Goal: Find specific page/section: Find specific page/section

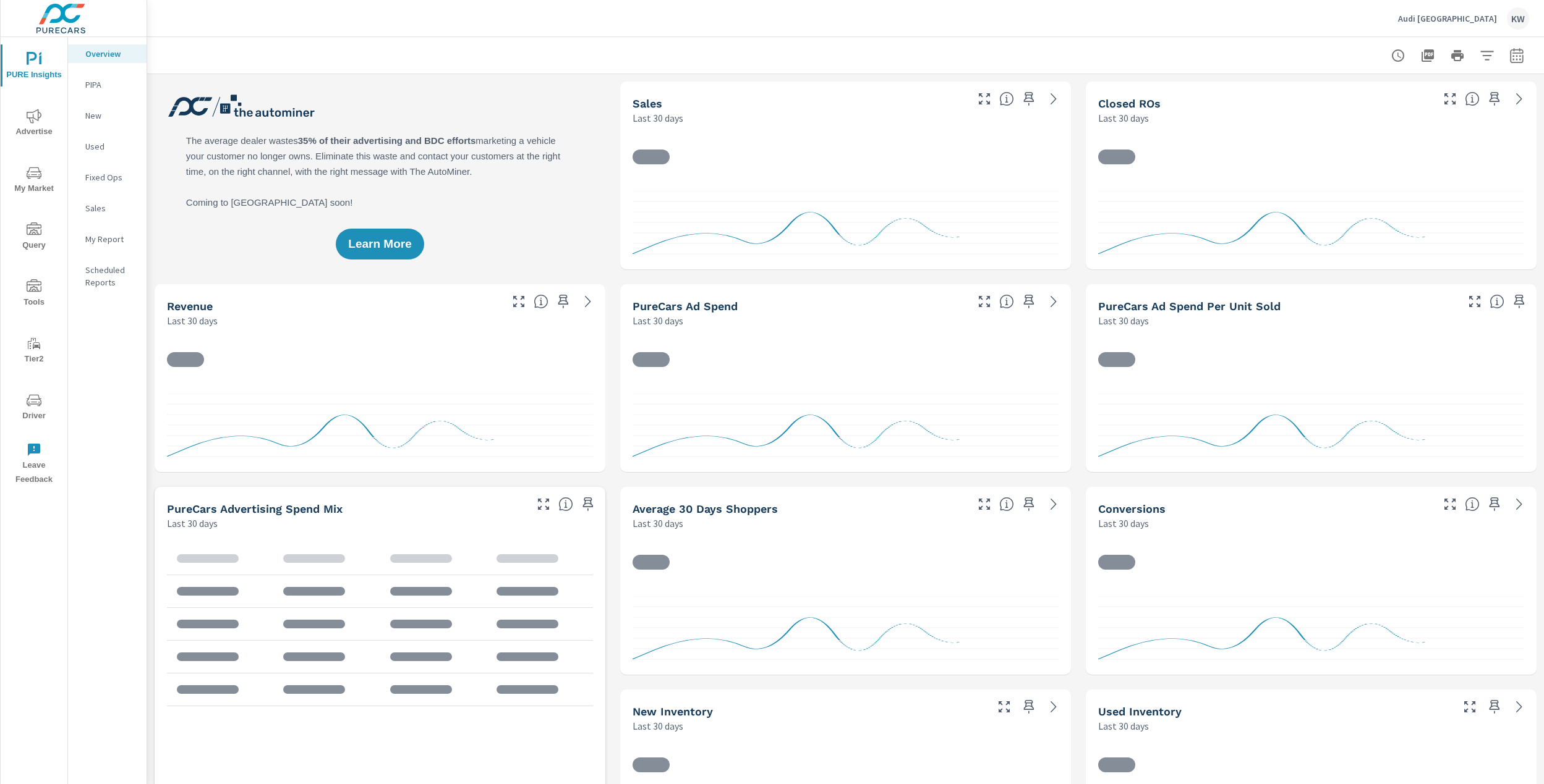
click at [39, 413] on span "Driver" at bounding box center [34, 408] width 60 height 30
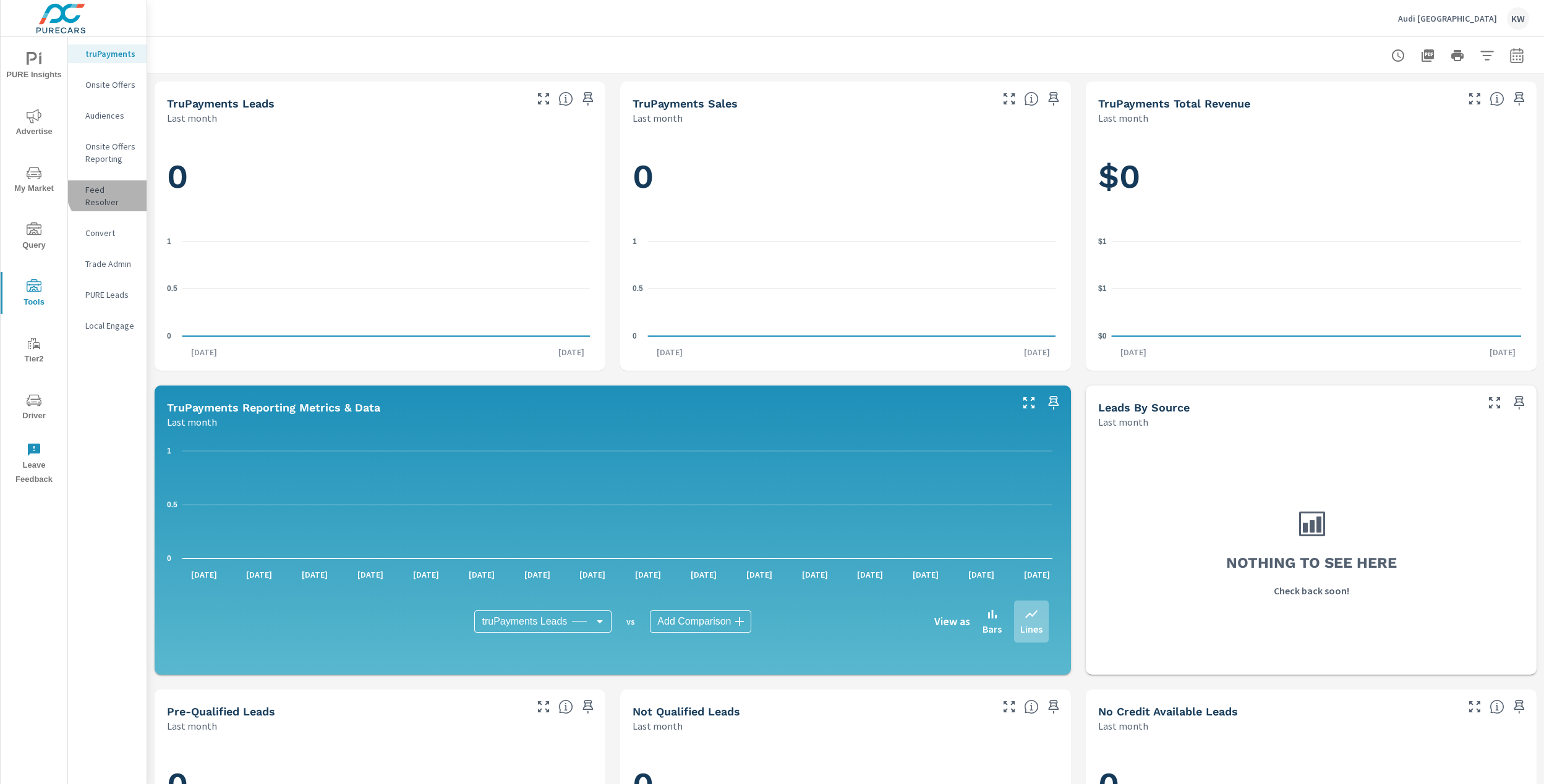
click at [117, 186] on p "Feed Resolver" at bounding box center [111, 196] width 52 height 25
click at [123, 186] on p "Feed Resolver" at bounding box center [111, 196] width 52 height 25
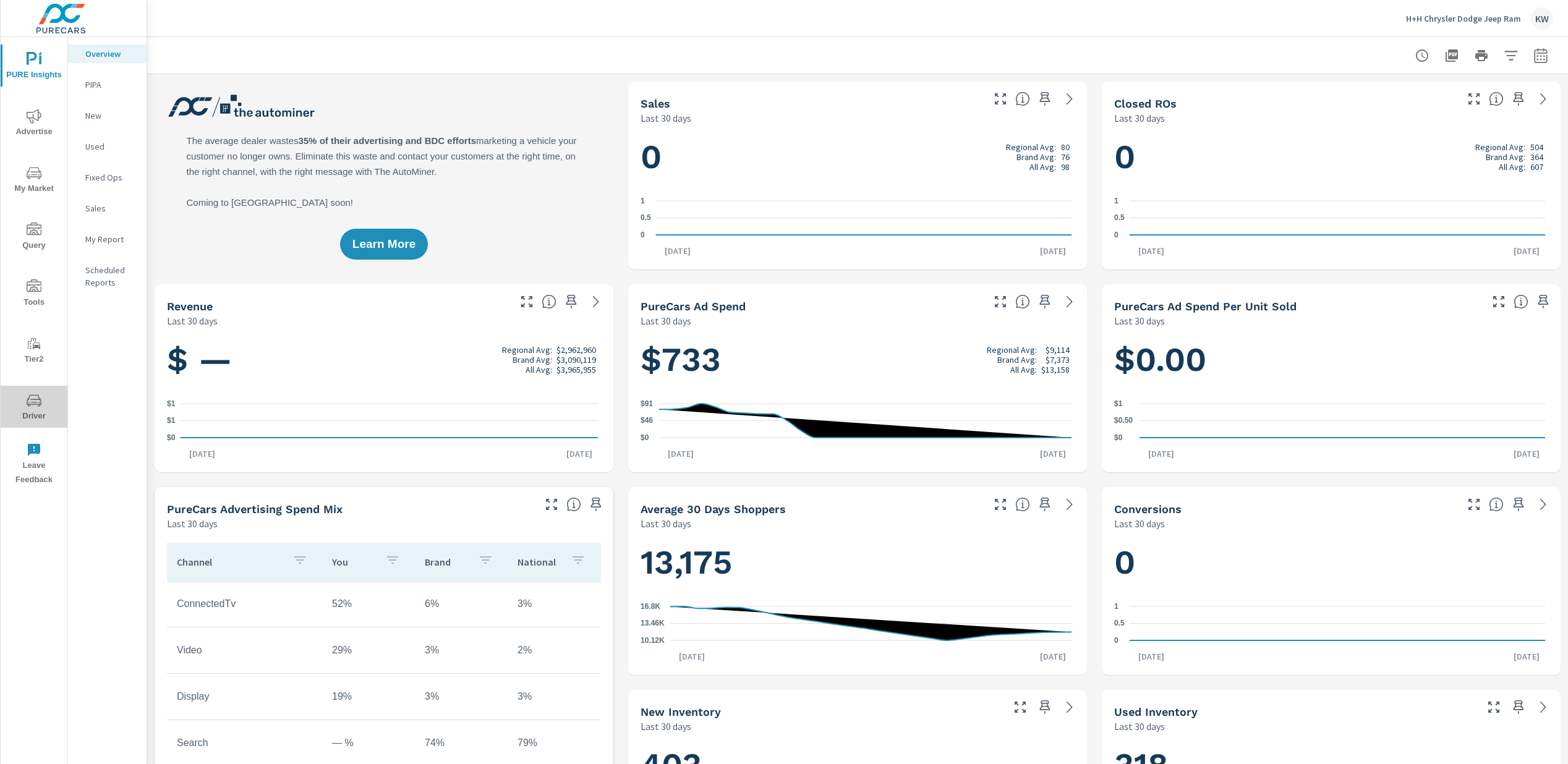
click at [38, 410] on span "Driver" at bounding box center [34, 408] width 59 height 30
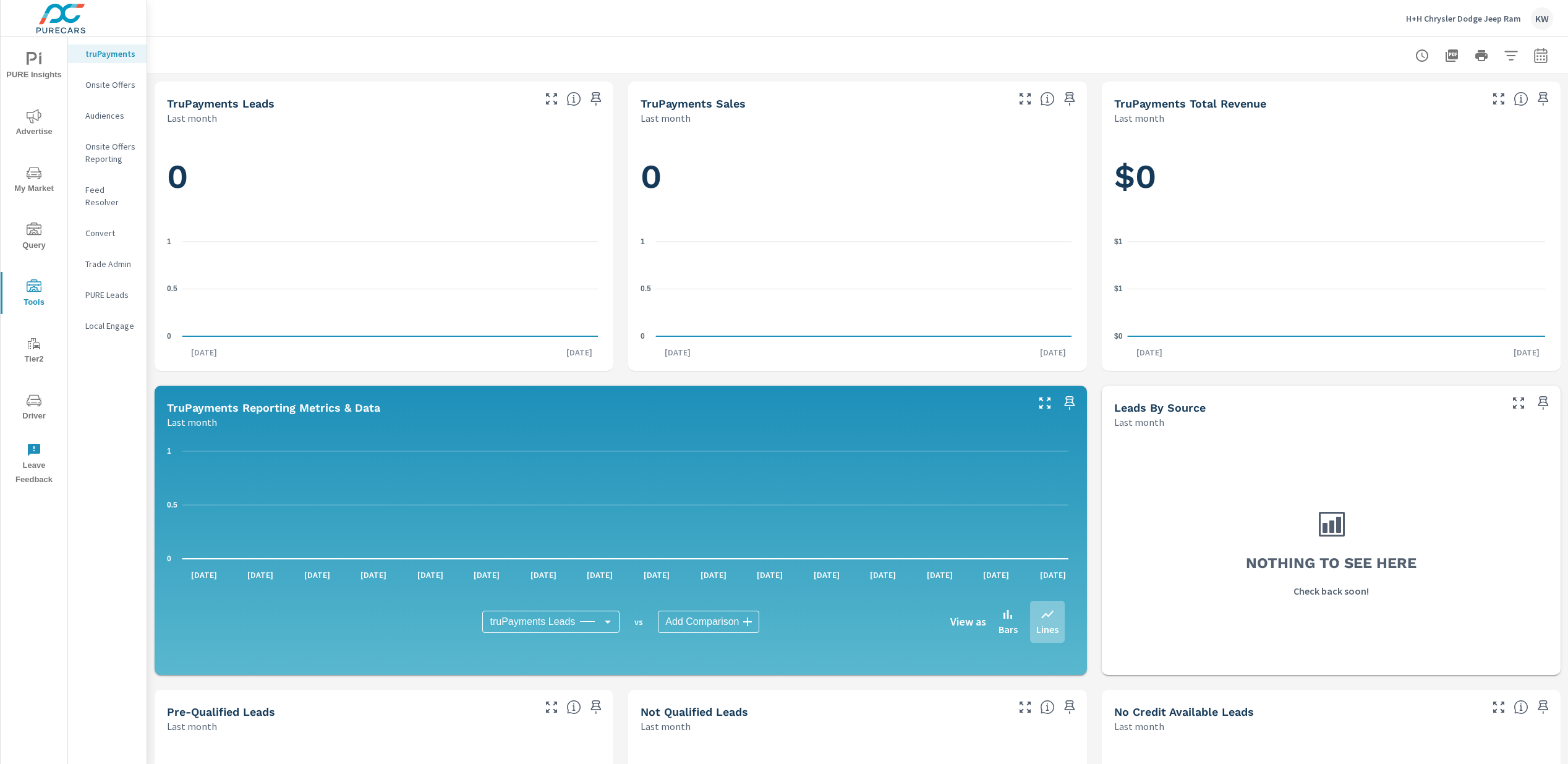
click at [100, 188] on p "Feed Resolver" at bounding box center [111, 196] width 51 height 25
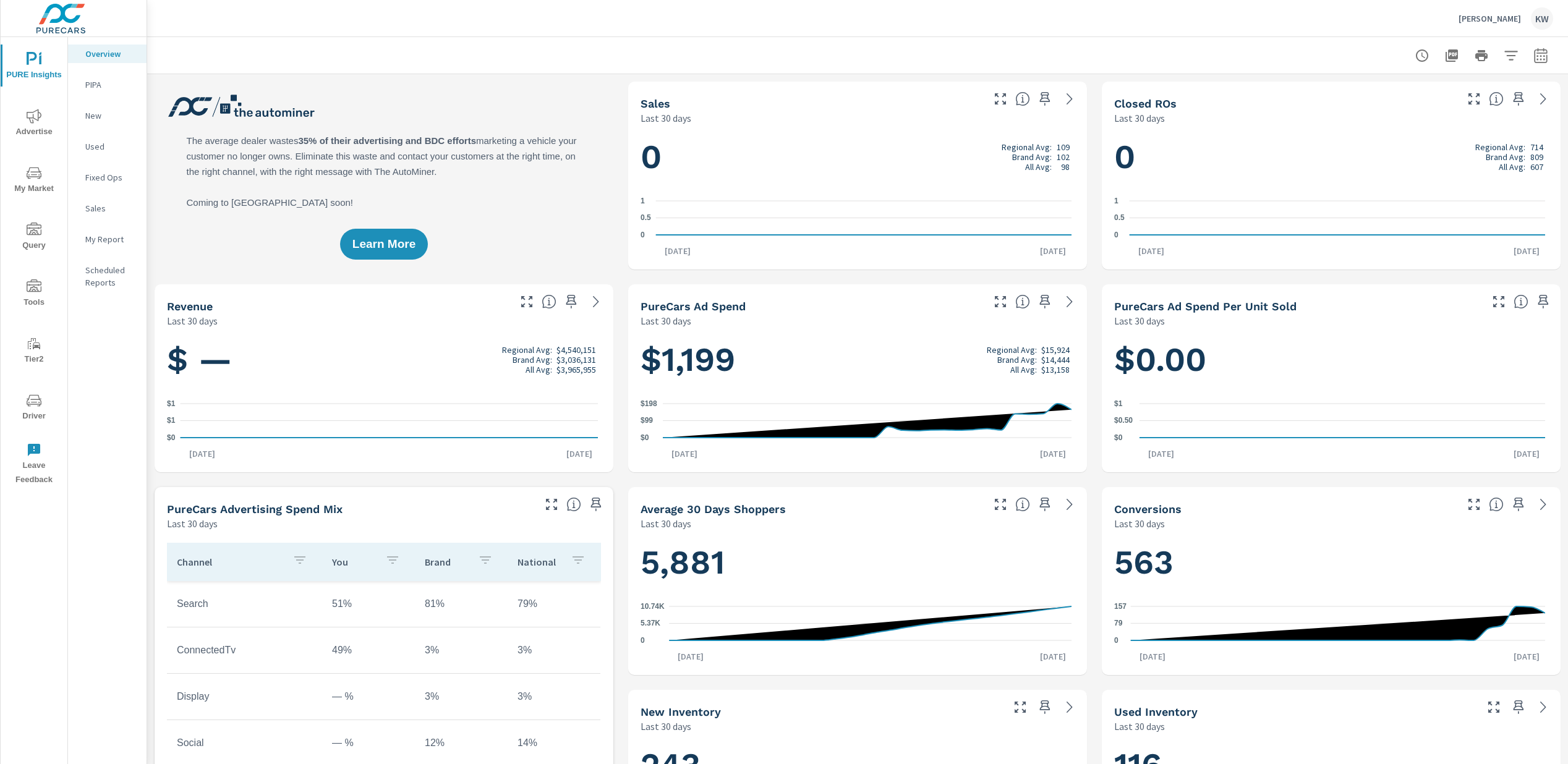
click at [26, 413] on span "Driver" at bounding box center [34, 408] width 59 height 30
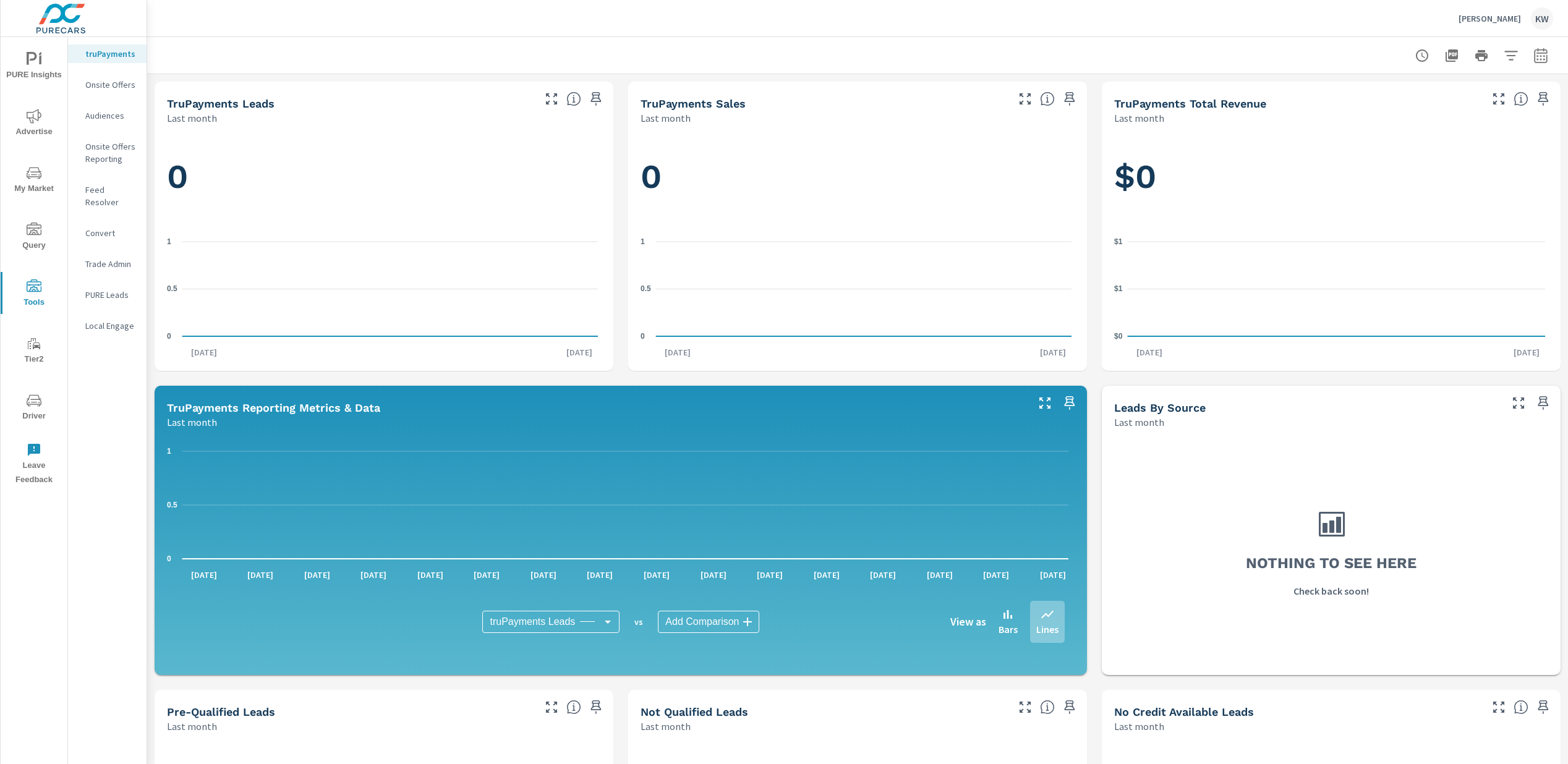
drag, startPoint x: 114, startPoint y: 188, endPoint x: 110, endPoint y: 201, distance: 13.6
click at [114, 188] on p "Feed Resolver" at bounding box center [111, 196] width 51 height 25
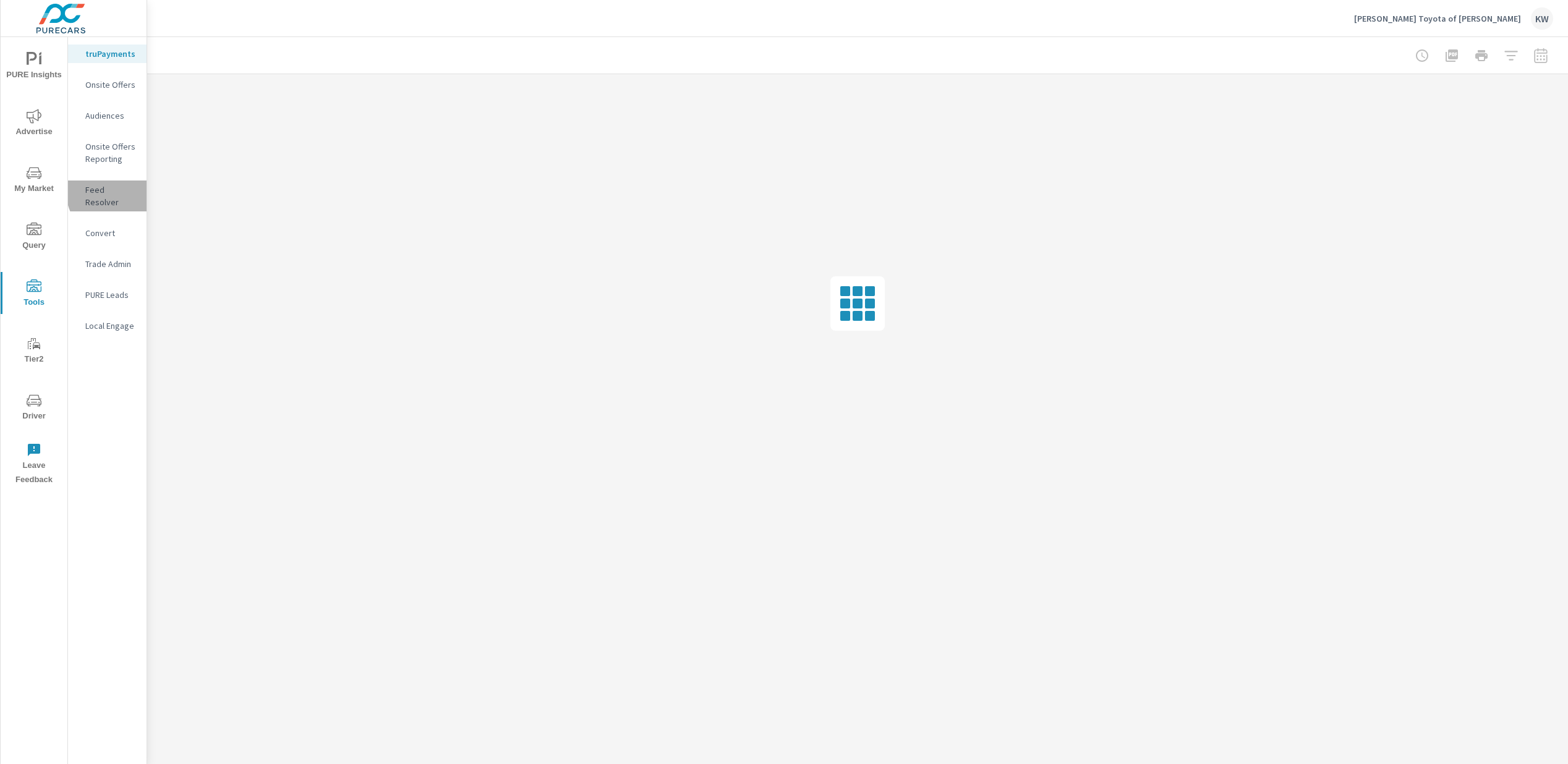
click at [116, 192] on p "Feed Resolver" at bounding box center [111, 196] width 51 height 25
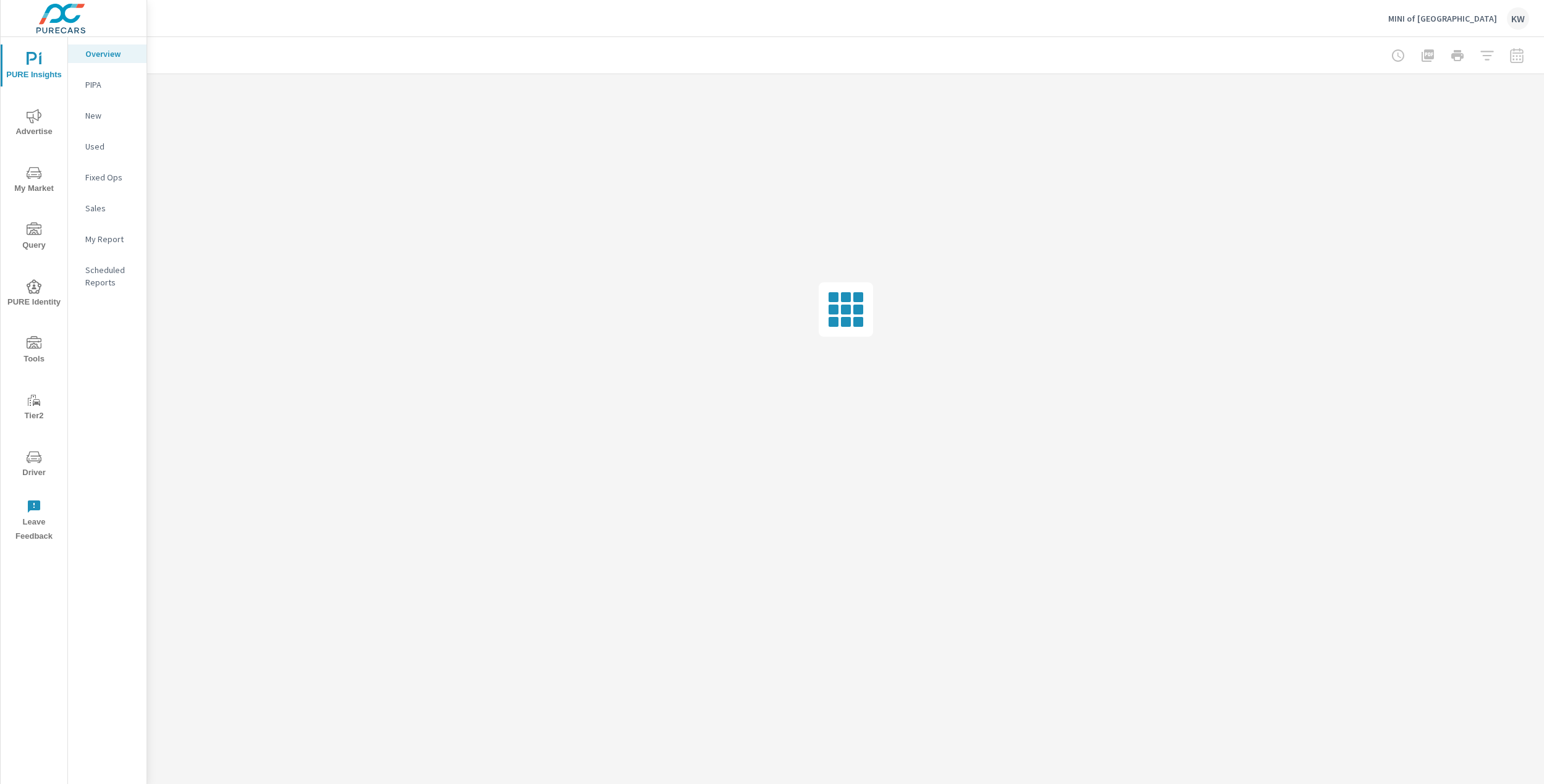
click at [31, 467] on span "Driver" at bounding box center [34, 465] width 60 height 30
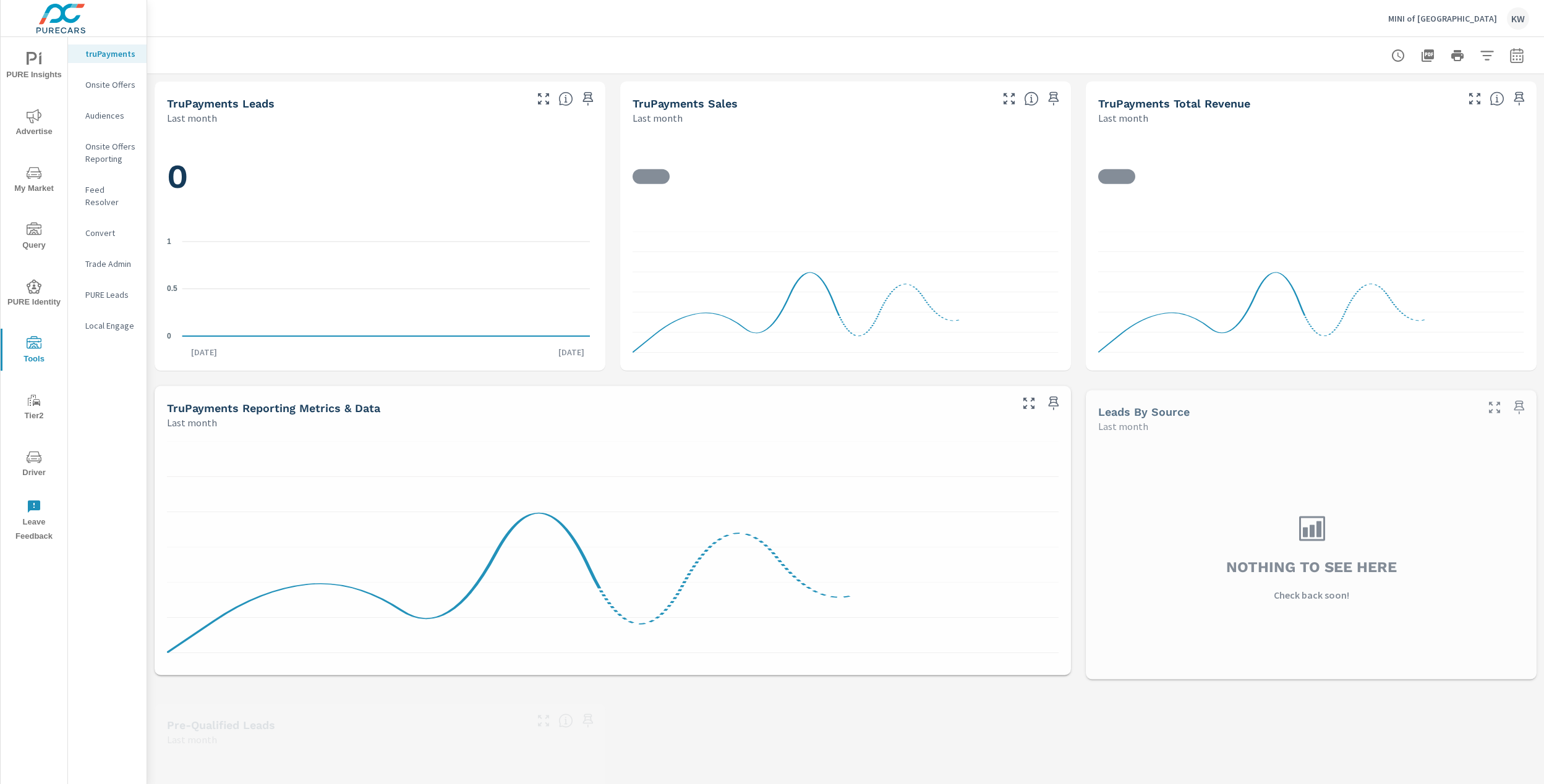
click at [119, 186] on p "Feed Resolver" at bounding box center [111, 196] width 52 height 25
